Goal: Information Seeking & Learning: Learn about a topic

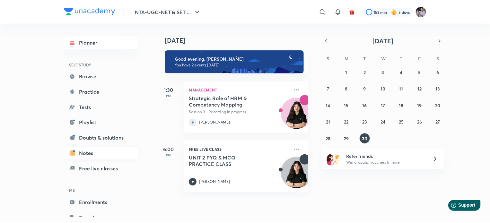
scroll to position [19, 0]
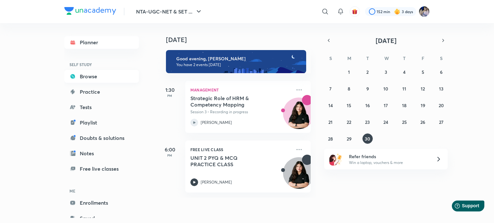
click at [84, 76] on link "Browse" at bounding box center [101, 76] width 75 height 13
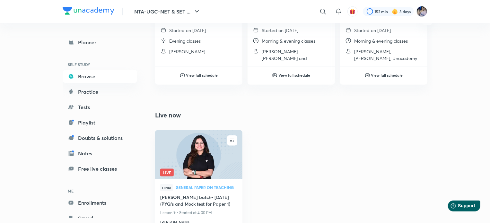
scroll to position [354, 0]
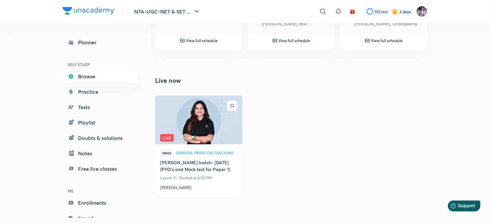
click at [195, 122] on img at bounding box center [198, 120] width 89 height 50
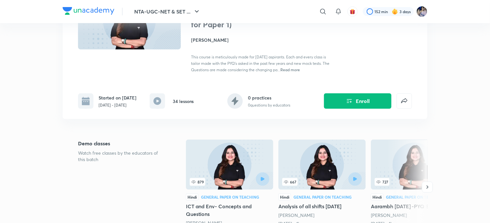
scroll to position [22, 0]
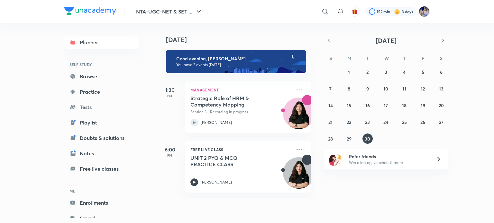
click at [216, 108] on h5 "Strategic Role of HRM & Competency Mapping" at bounding box center [230, 101] width 80 height 13
click at [193, 121] on icon at bounding box center [194, 123] width 8 height 8
click at [219, 100] on h5 "Strategic Role of HRM & Competency Mapping" at bounding box center [230, 101] width 80 height 13
click at [249, 118] on div "Strategic Role of HRM & Competency Mapping Session 3 • Recording in progress [P…" at bounding box center [240, 110] width 101 height 31
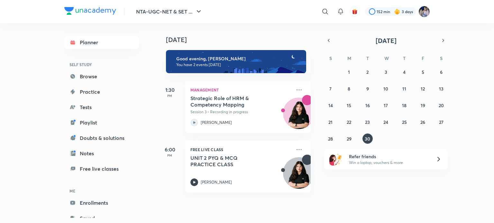
click at [422, 10] on img at bounding box center [423, 11] width 11 height 11
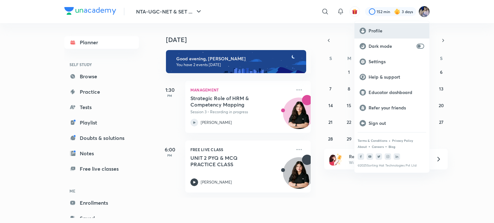
click at [374, 32] on p "Profile" at bounding box center [396, 31] width 56 height 6
